Goal: Task Accomplishment & Management: Manage account settings

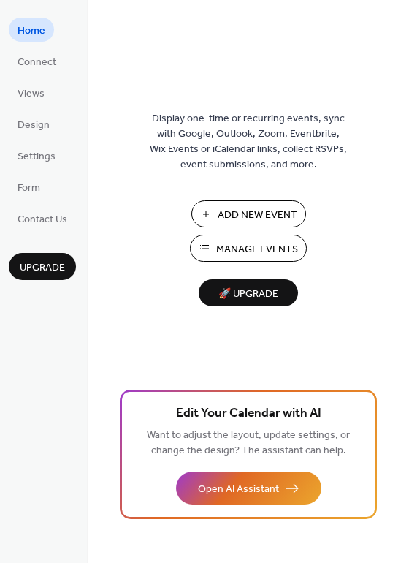
click at [263, 253] on span "Manage Events" at bounding box center [257, 249] width 82 height 15
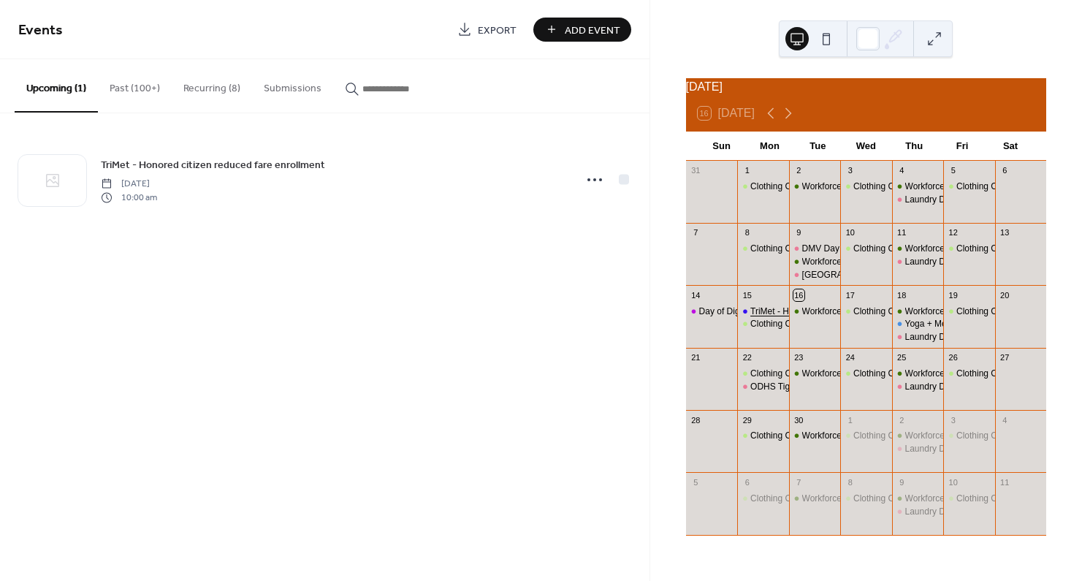
click at [761, 318] on div "TriMet - Honored citizen reduced fare enrollment" at bounding box center [844, 311] width 188 height 12
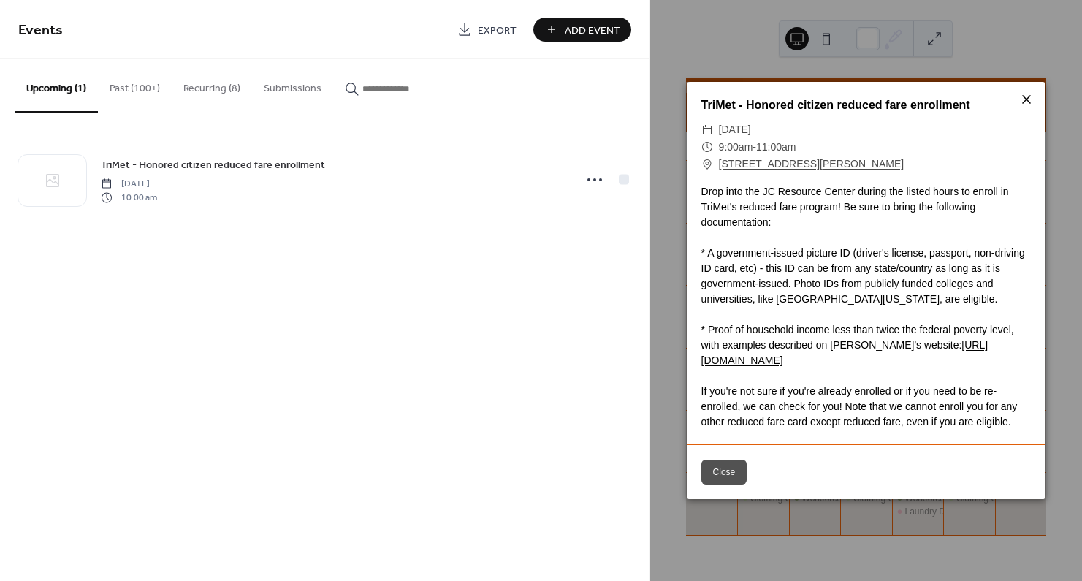
click at [1032, 97] on icon at bounding box center [1027, 100] width 18 height 18
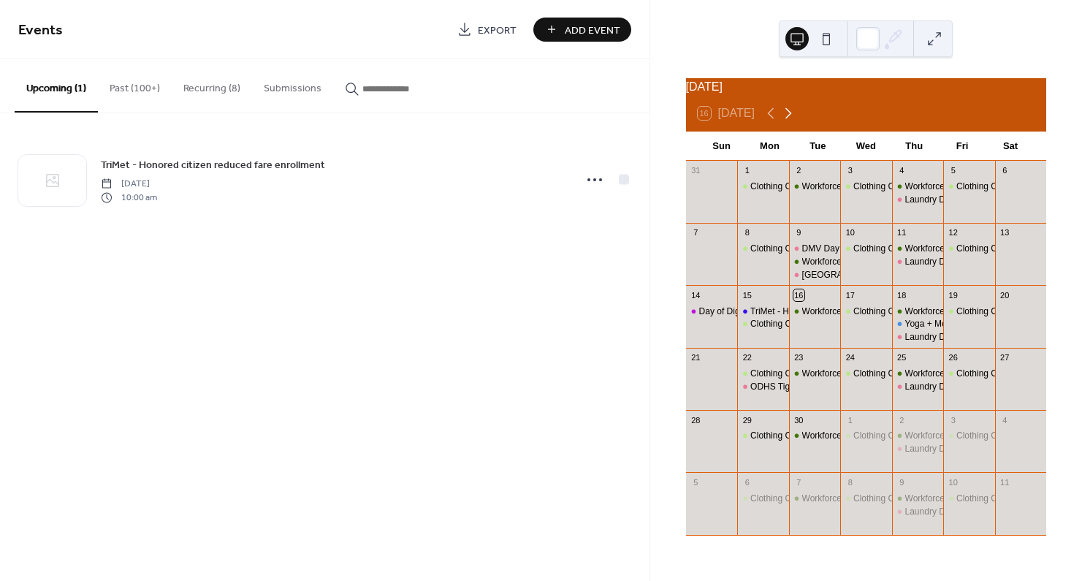
click at [788, 122] on icon at bounding box center [788, 113] width 18 height 18
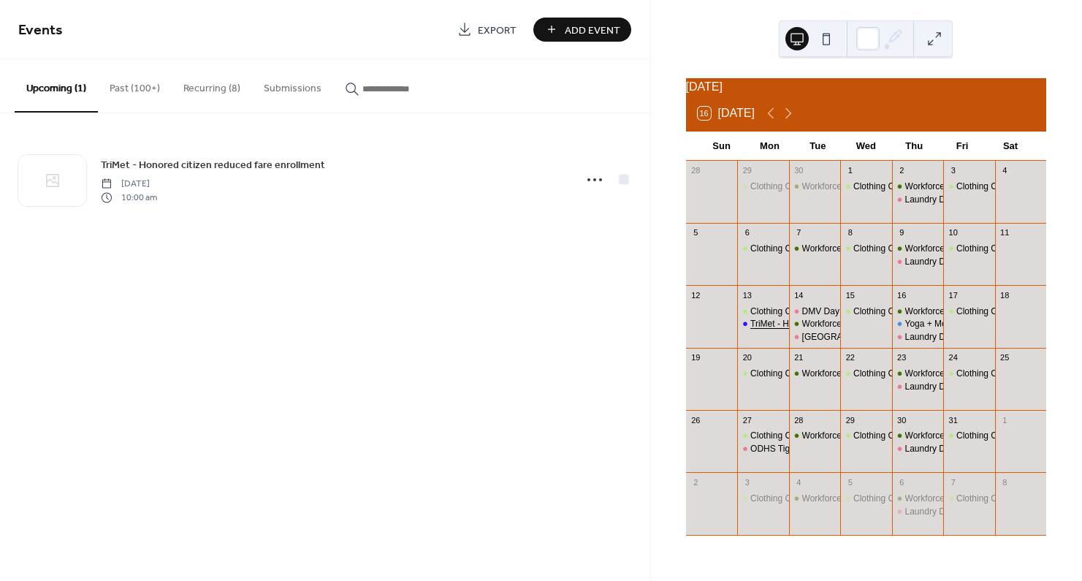
click at [773, 329] on div "TriMet - Honored citizen reduced fare enrollment" at bounding box center [844, 324] width 188 height 12
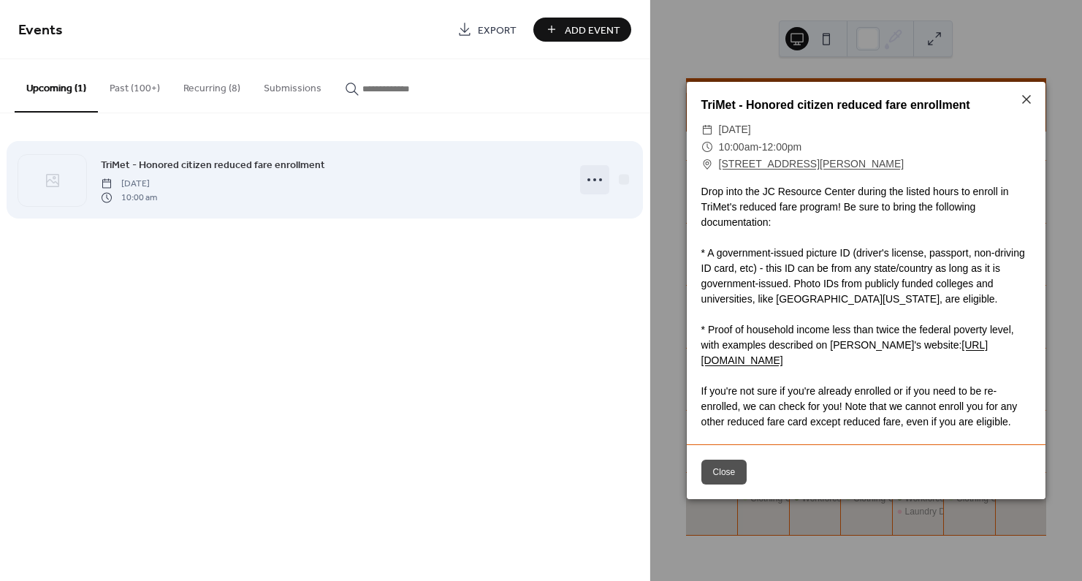
click at [593, 186] on icon at bounding box center [594, 179] width 23 height 23
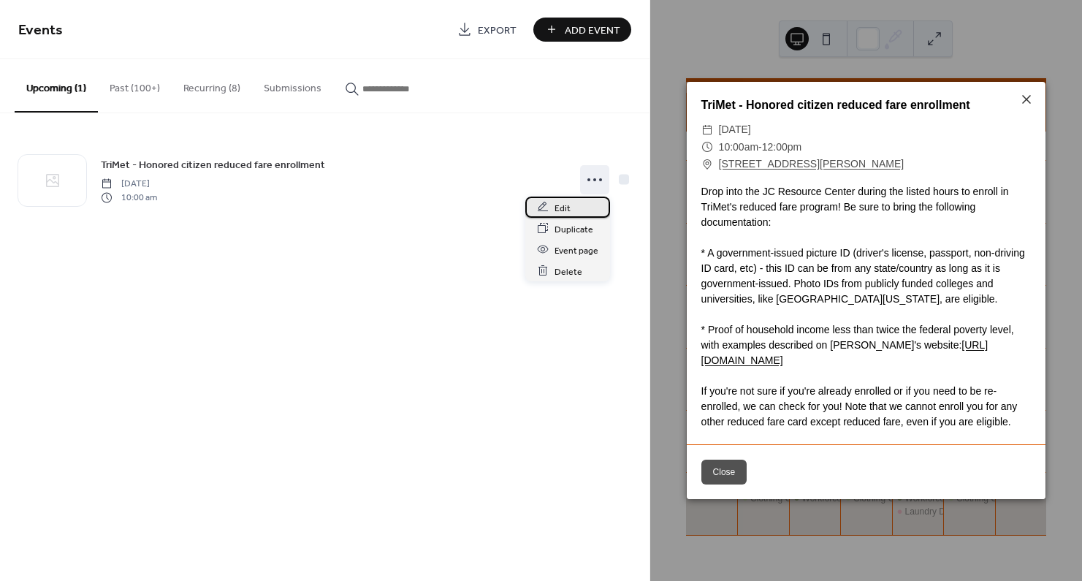
click at [564, 204] on span "Edit" at bounding box center [562, 207] width 16 height 15
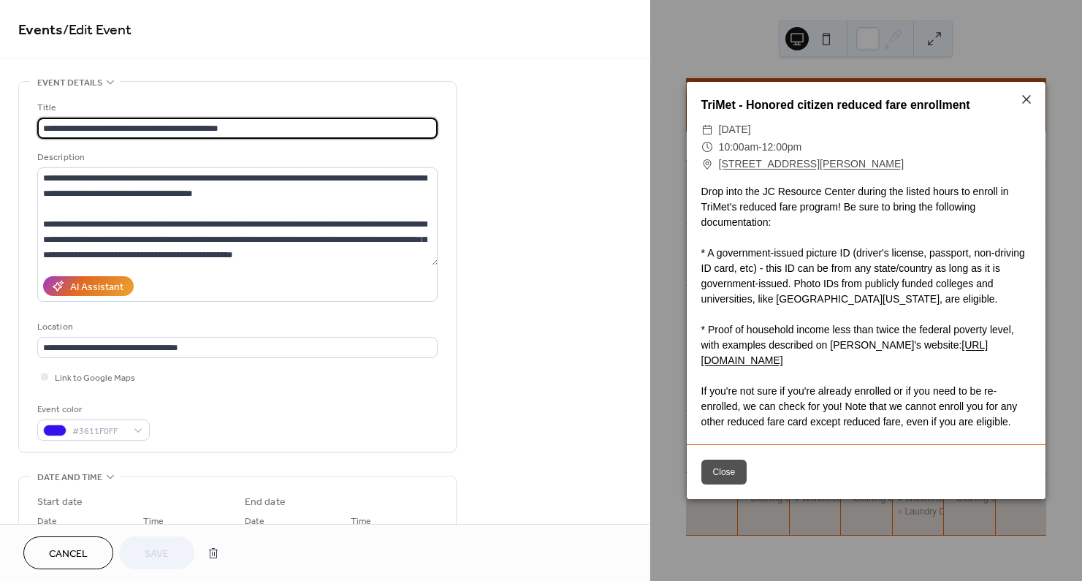
scroll to position [75, 0]
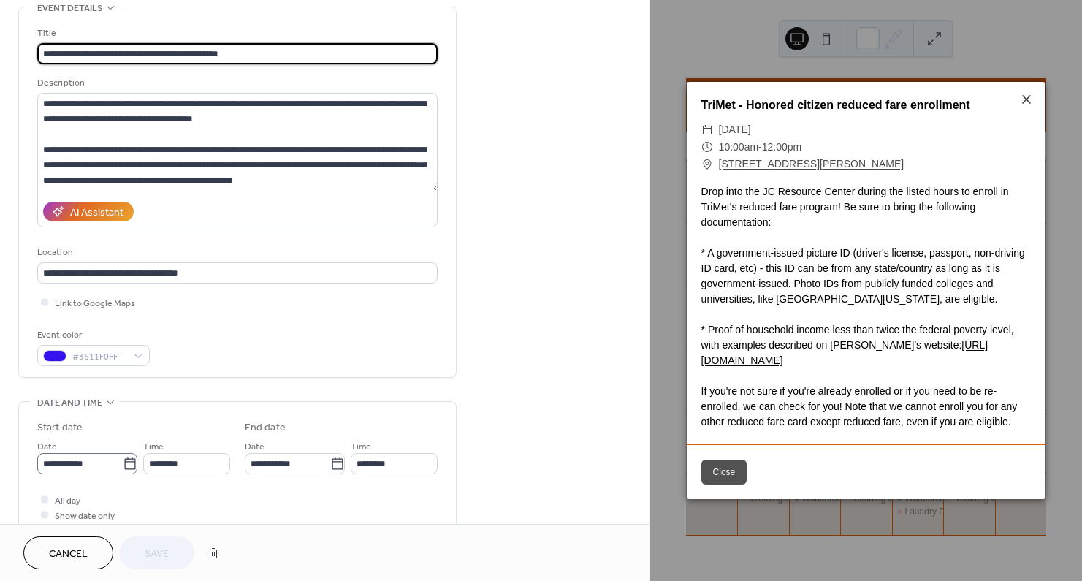
click at [124, 462] on icon at bounding box center [130, 464] width 15 height 15
click at [123, 462] on input "**********" at bounding box center [79, 463] width 85 height 21
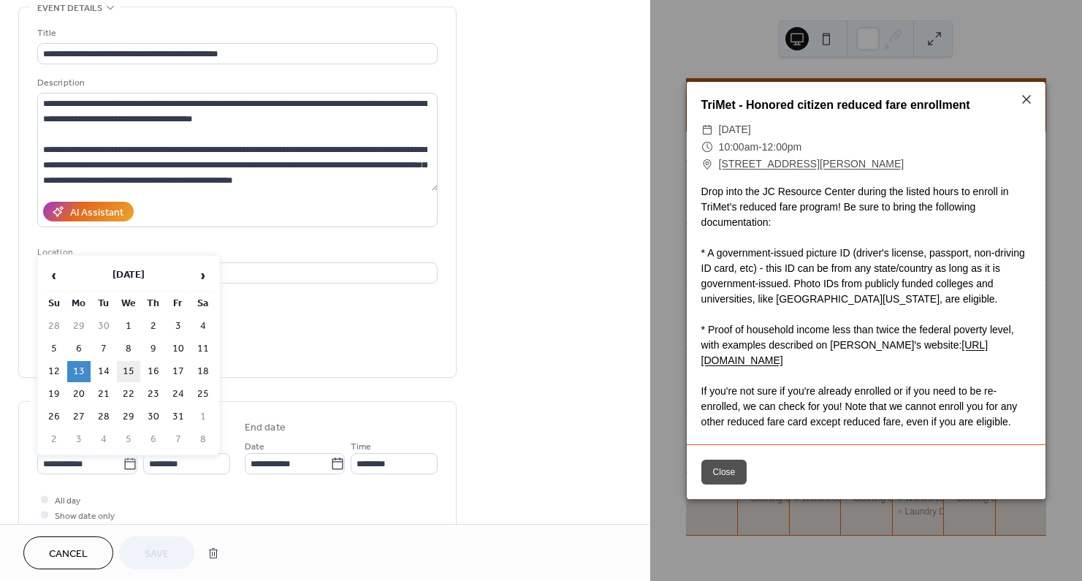
click at [122, 369] on td "15" at bounding box center [128, 371] width 23 height 21
type input "**********"
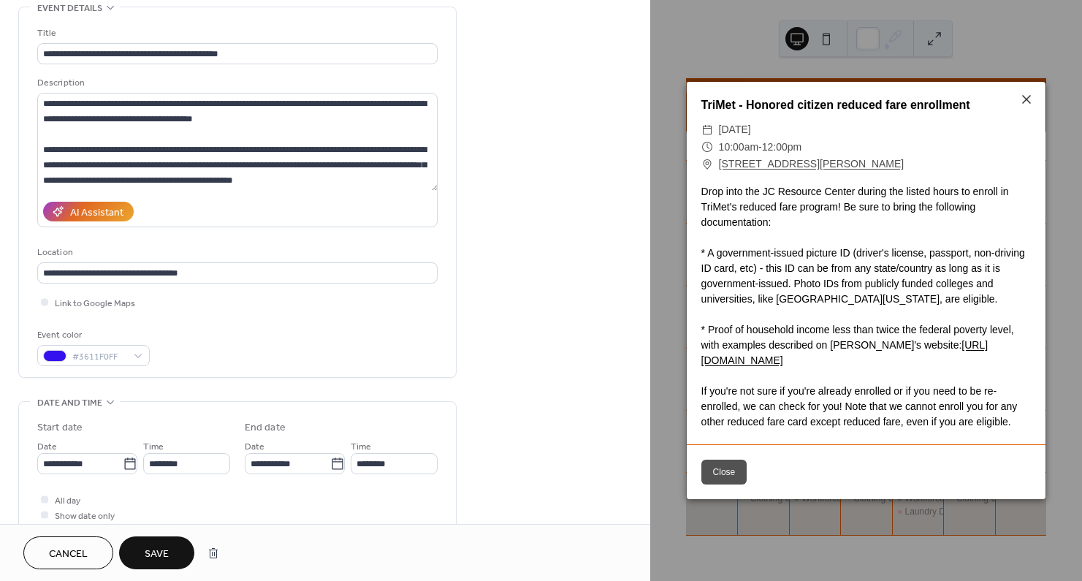
click at [144, 557] on button "Save" at bounding box center [156, 552] width 75 height 33
